Goal: Information Seeking & Learning: Get advice/opinions

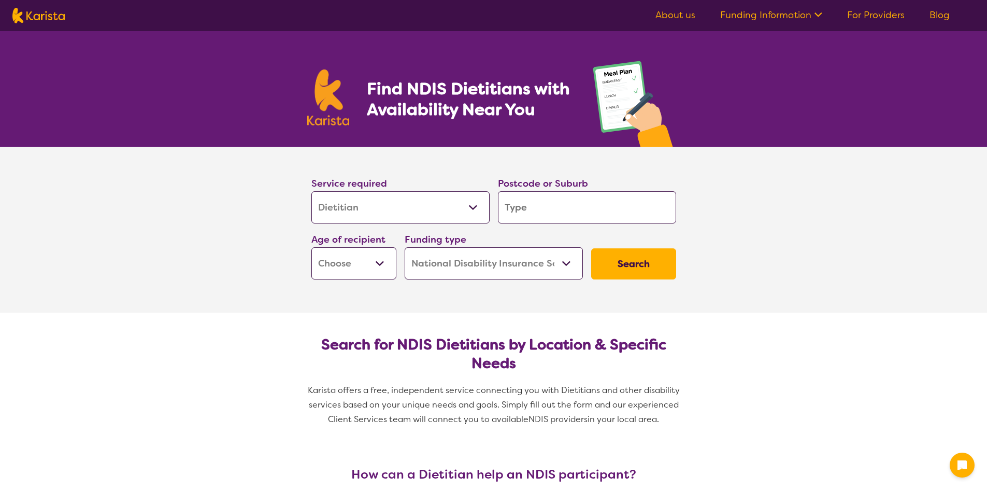
select select "Dietitian"
select select "NDIS"
select select "Dietitian"
select select "NDIS"
click at [531, 215] on input "search" at bounding box center [587, 207] width 178 height 32
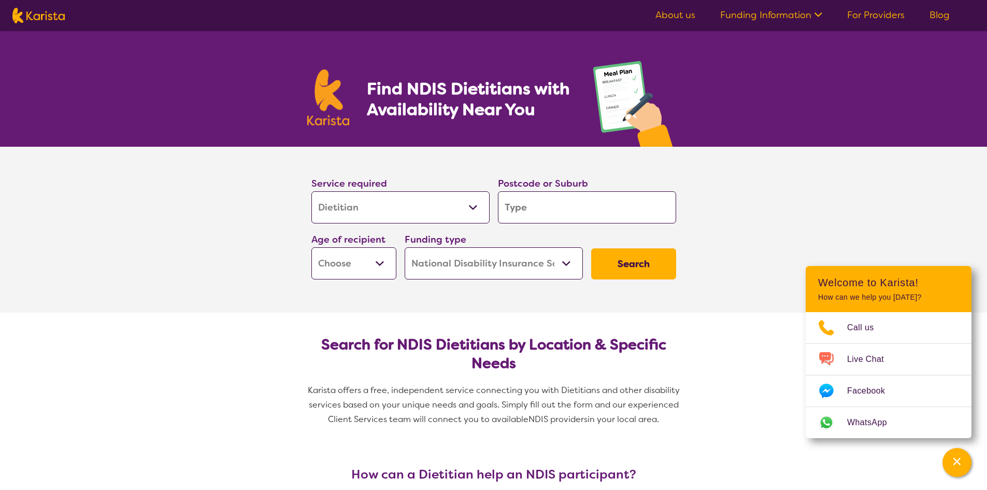
type input "5"
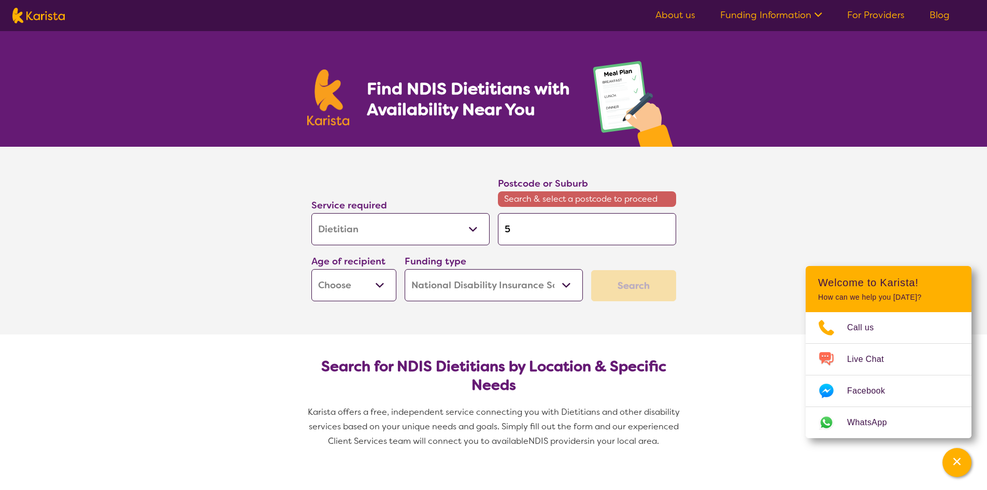
type input "50"
type input "503"
type input "5038"
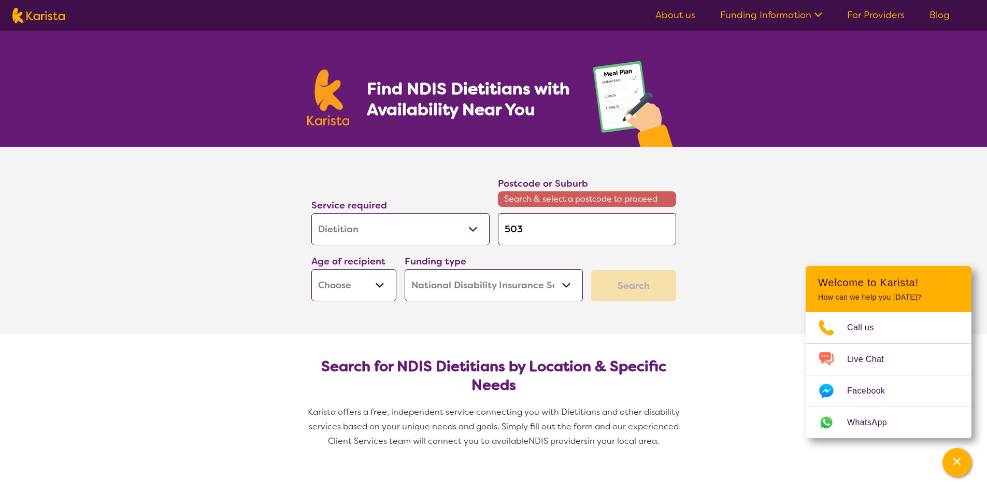
type input "5038"
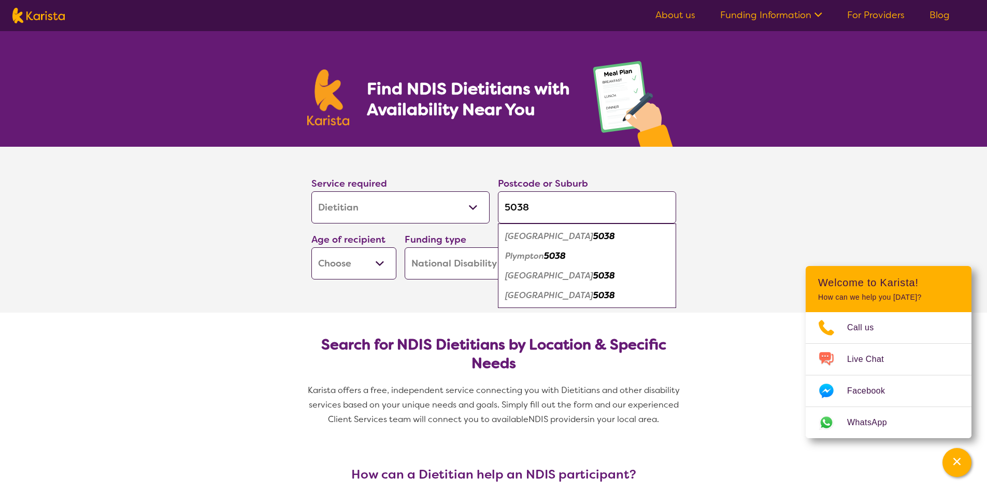
type input "5038"
click at [577, 254] on div "Plympton 5038" at bounding box center [587, 256] width 168 height 20
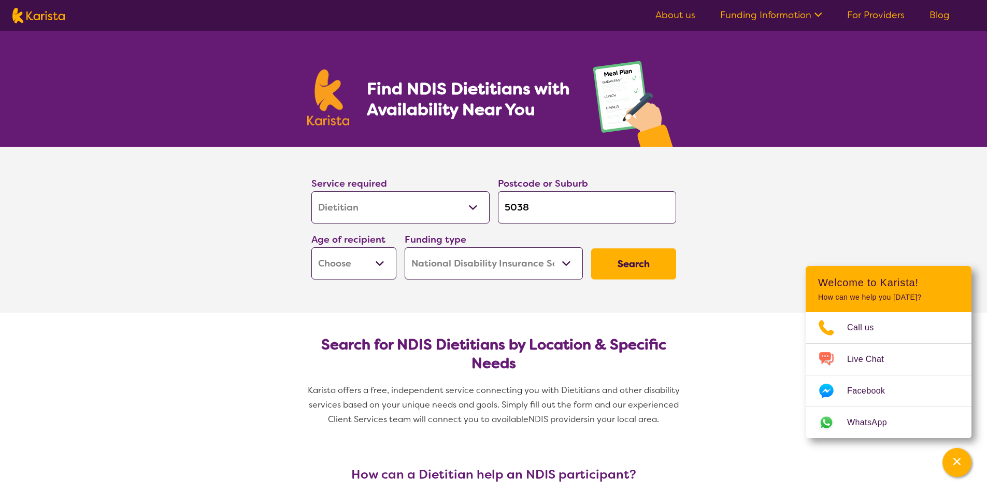
click at [632, 262] on button "Search" at bounding box center [633, 263] width 85 height 31
click at [354, 253] on select "Early Childhood - 0 to 9 Child - 10 to 11 Adolescent - 12 to 17 Adult - 18 to 6…" at bounding box center [353, 263] width 85 height 32
select select "AD"
click at [311, 247] on select "Early Childhood - 0 to 9 Child - 10 to 11 Adolescent - 12 to 17 Adult - 18 to 6…" at bounding box center [353, 263] width 85 height 32
select select "AD"
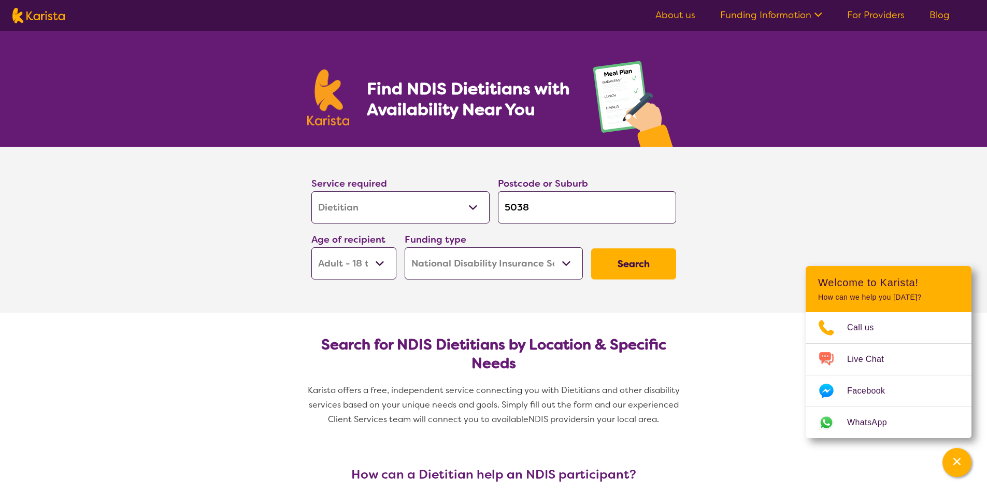
click at [607, 260] on button "Search" at bounding box center [633, 263] width 85 height 31
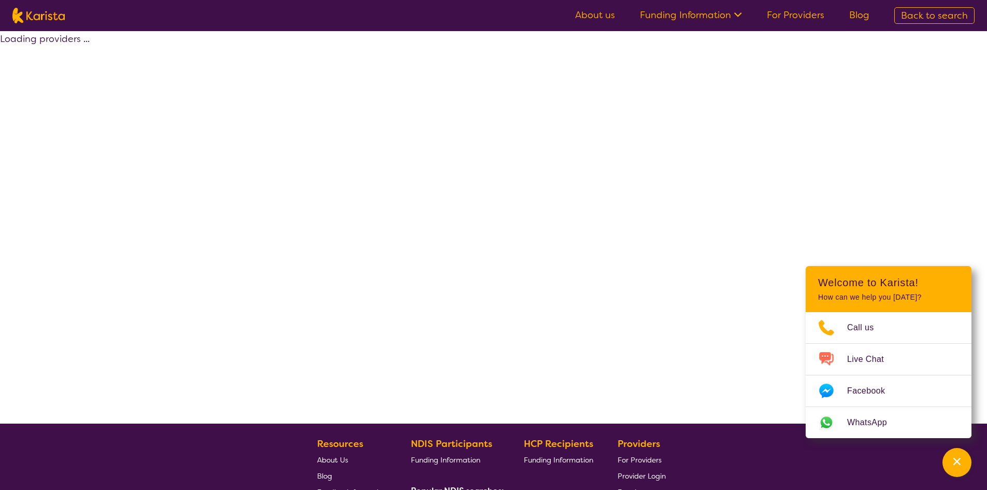
select select "by_score"
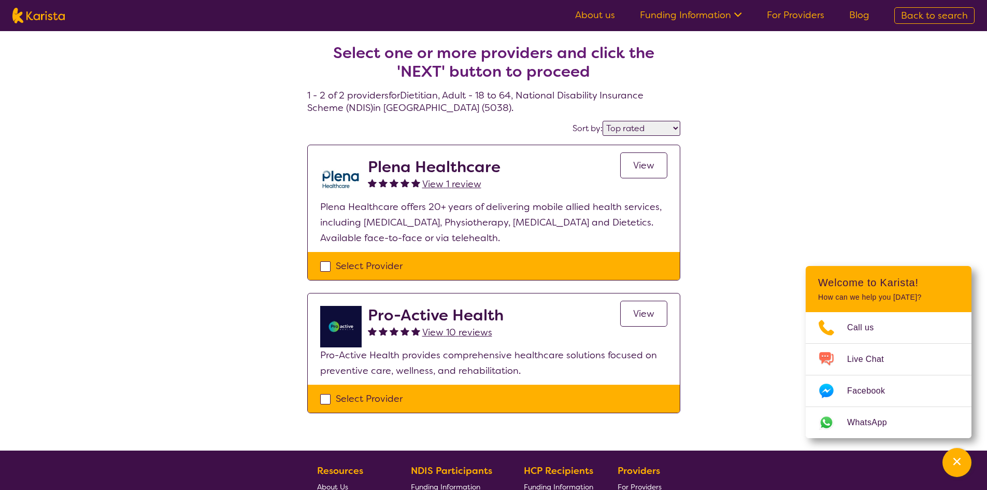
click at [444, 331] on span "View 10 reviews" at bounding box center [457, 332] width 70 height 12
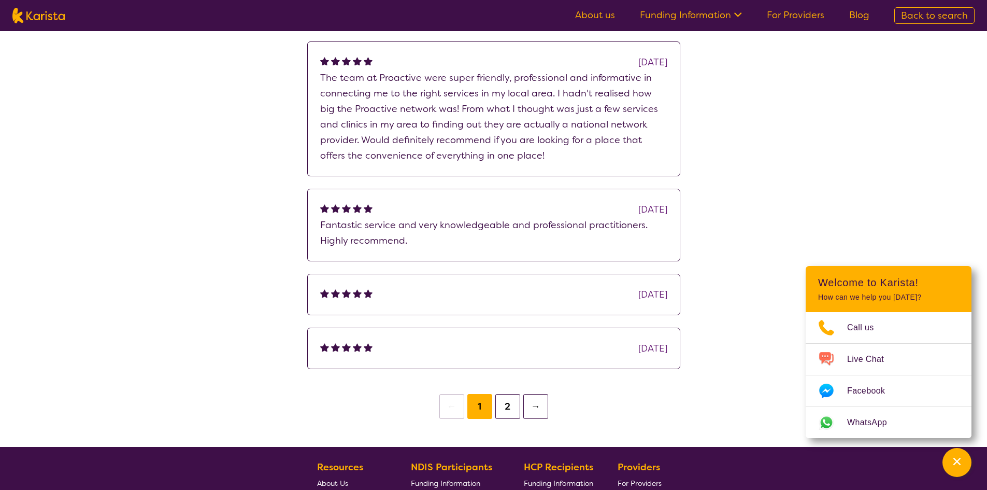
scroll to position [311, 0]
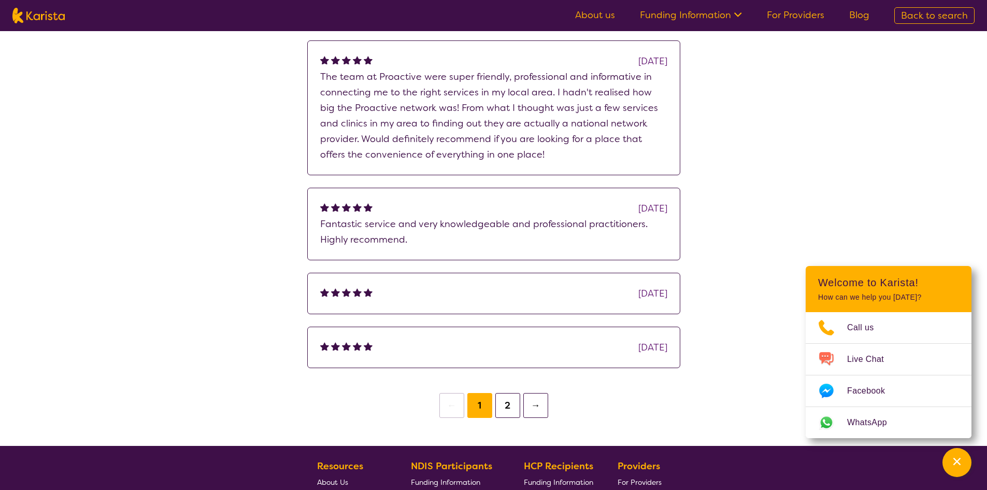
click at [508, 407] on button "2" at bounding box center [507, 405] width 25 height 25
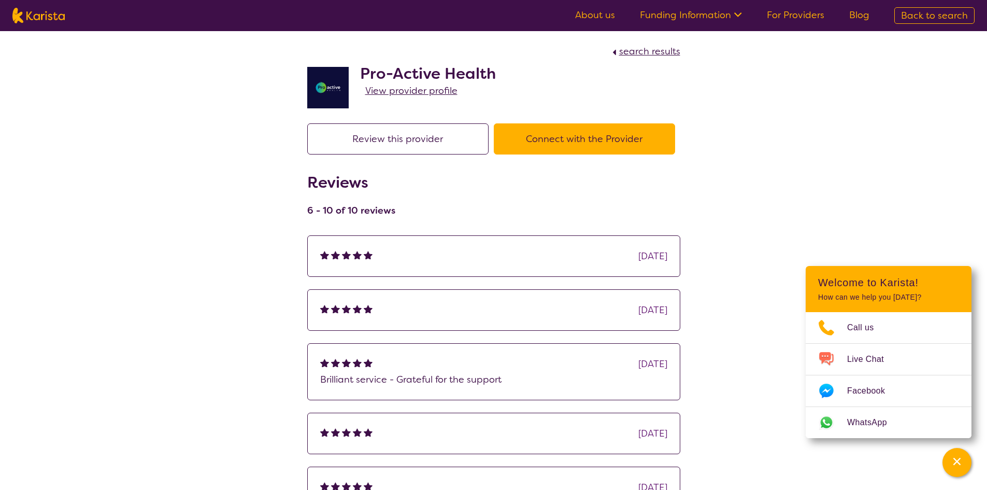
click at [639, 48] on span "search results" at bounding box center [649, 51] width 61 height 12
select select "by_score"
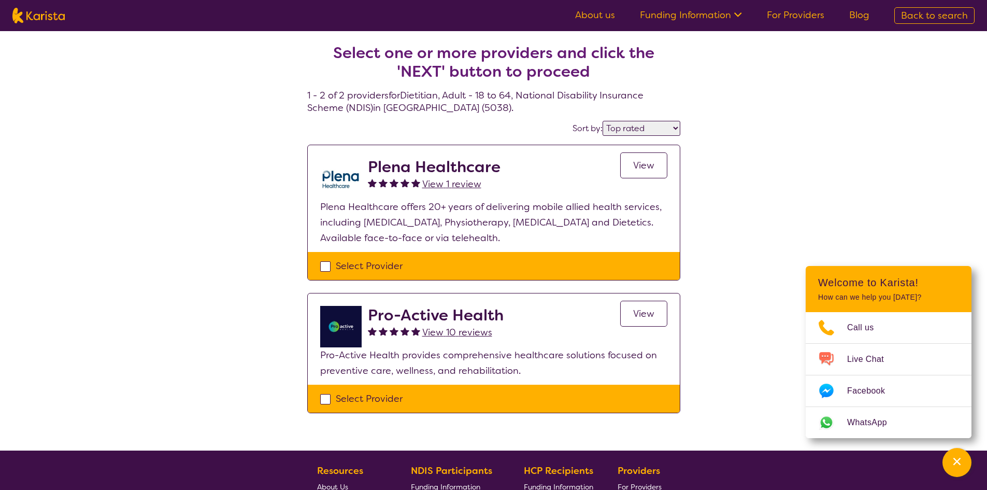
click at [656, 127] on select "Highly reviewed Top rated" at bounding box center [642, 128] width 78 height 15
click at [603, 121] on select "Highly reviewed Top rated" at bounding box center [642, 128] width 78 height 15
